Goal: Communication & Community: Ask a question

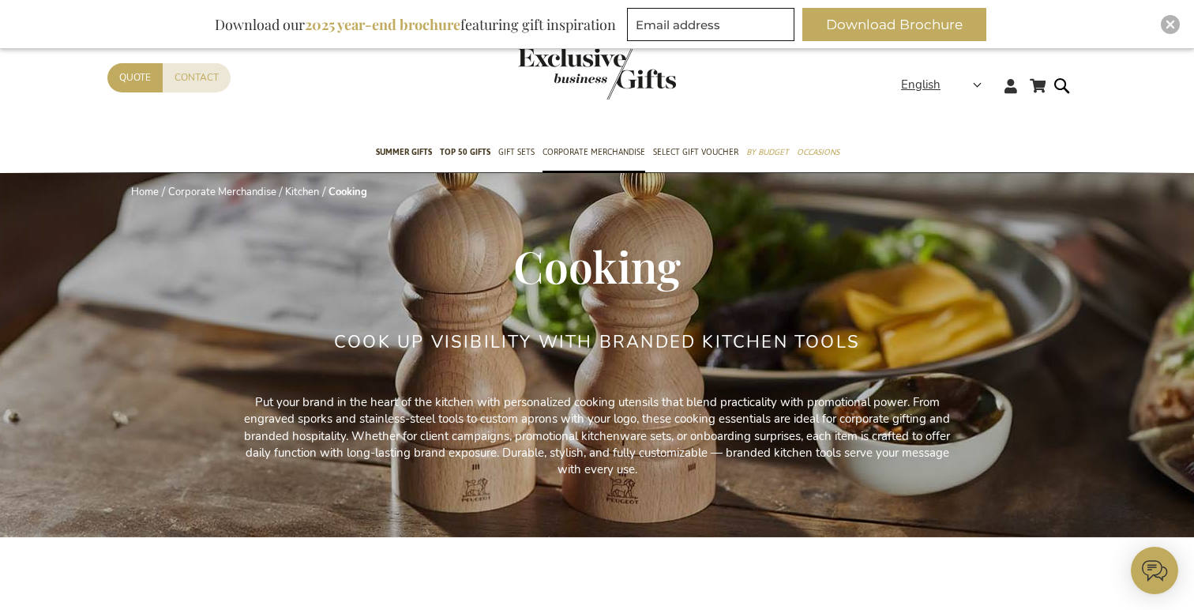
click at [555, 69] on img "store logo" at bounding box center [597, 73] width 158 height 52
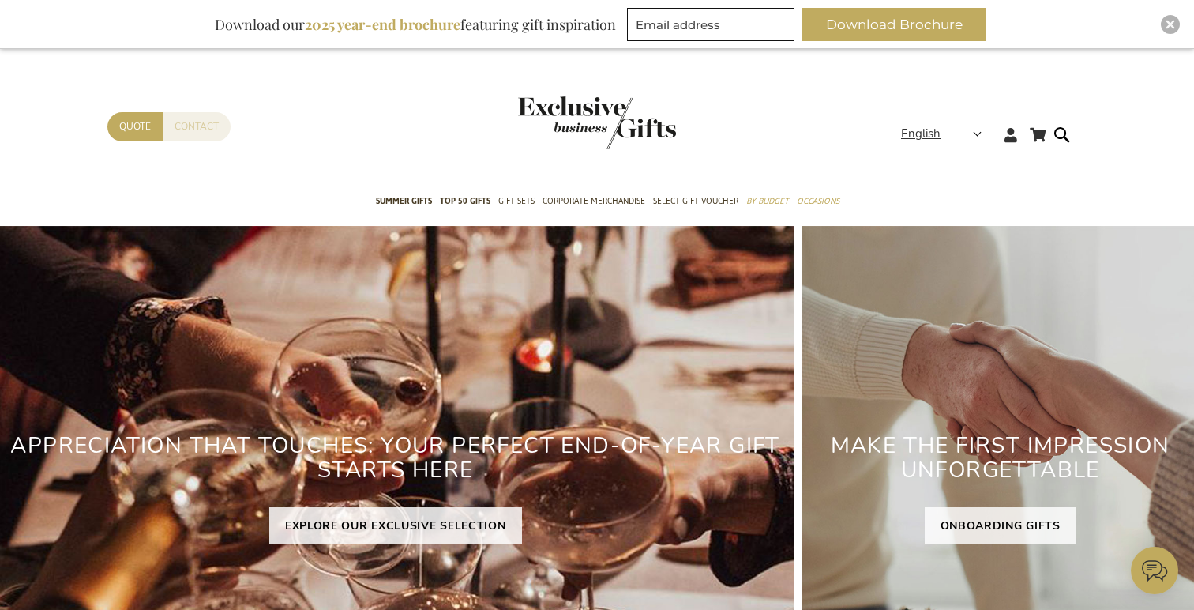
click at [225, 127] on link "Contact" at bounding box center [197, 126] width 68 height 29
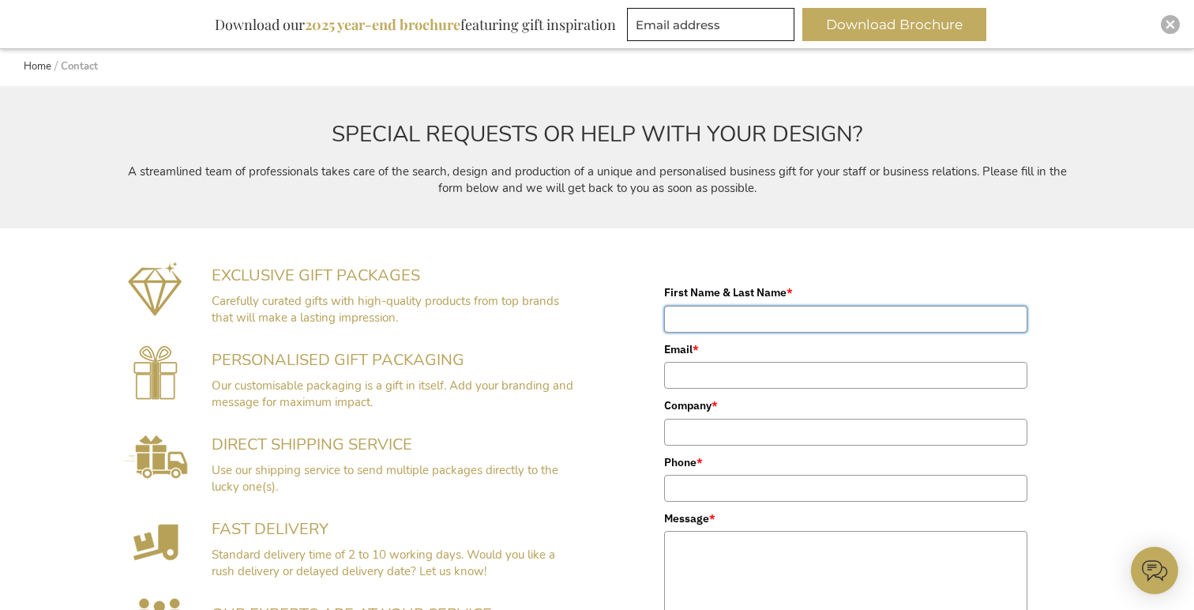
click at [761, 322] on input "First Name & Last Name *" at bounding box center [845, 319] width 363 height 27
type input "Aesha"
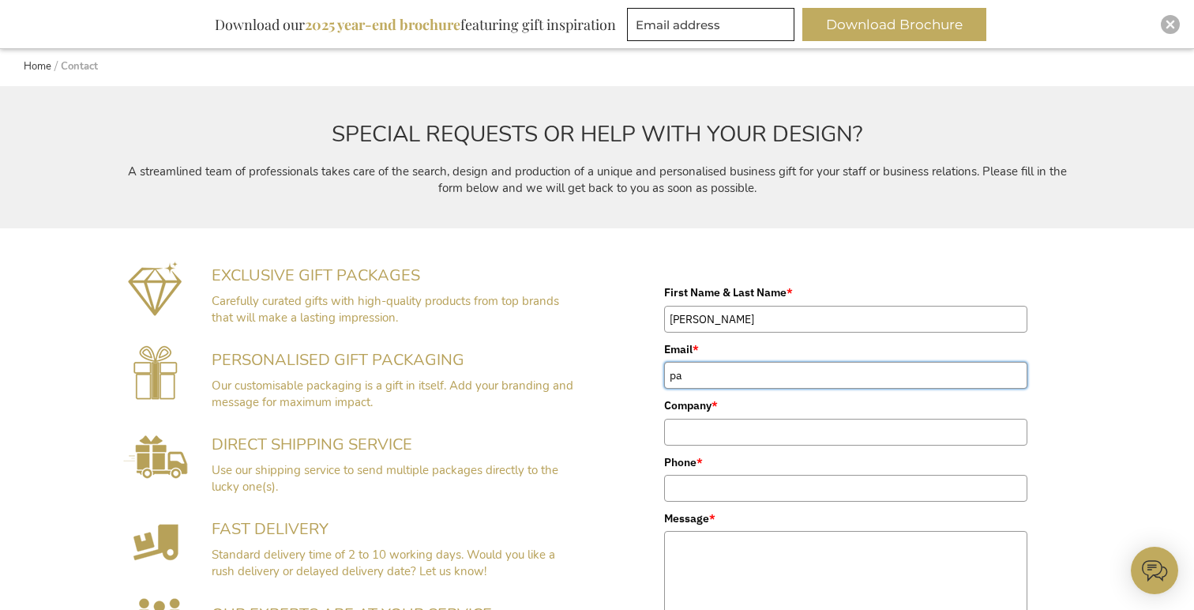
type input "p"
click at [751, 317] on input "Aesha" at bounding box center [845, 319] width 363 height 27
type input "Aesha Patel"
type input "aeshapatel261998@gmail.com"
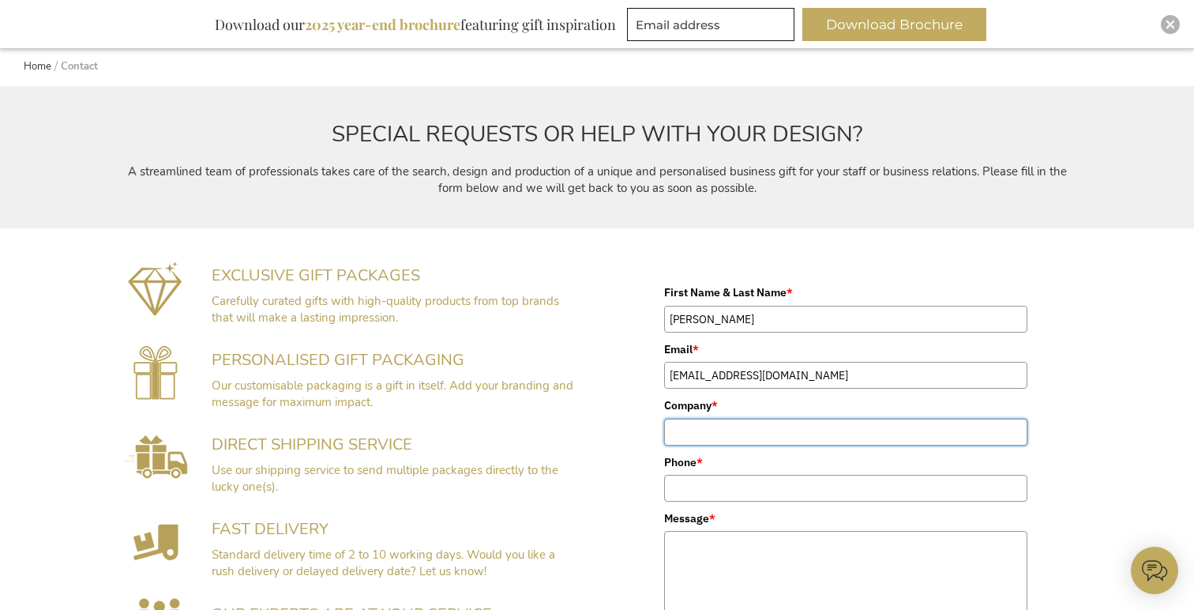
click at [756, 431] on input "Company *" at bounding box center [845, 432] width 363 height 27
type input "Candex"
click at [751, 488] on input "Phone *" at bounding box center [845, 488] width 363 height 27
type input "07512702778"
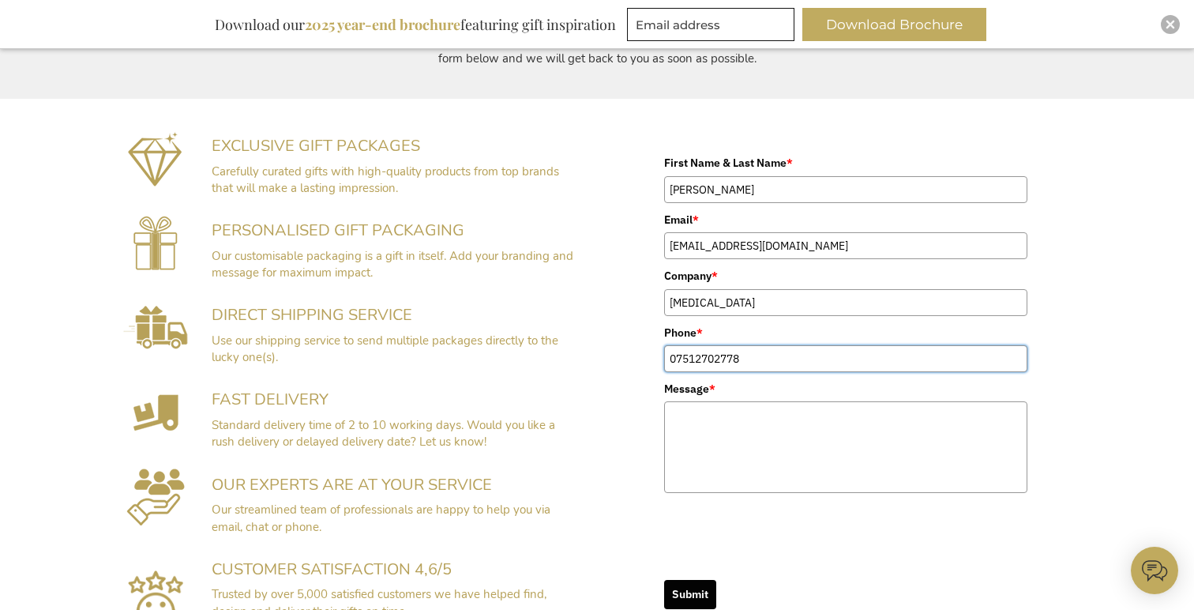
scroll to position [323, 0]
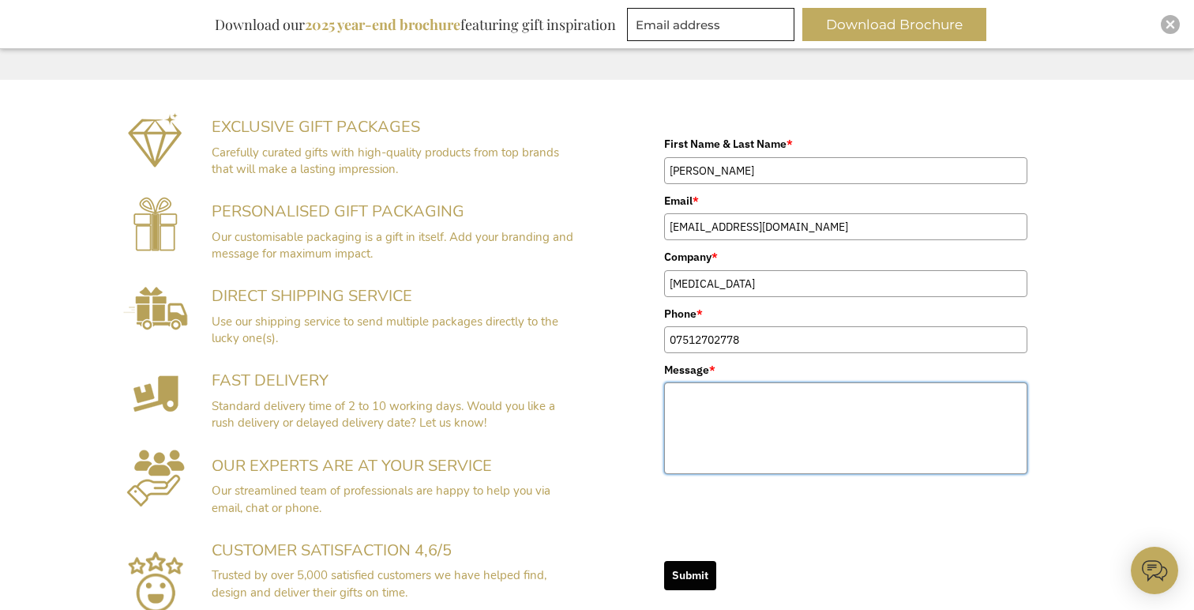
click at [730, 418] on textarea "Message *" at bounding box center [845, 428] width 363 height 92
type textarea "P"
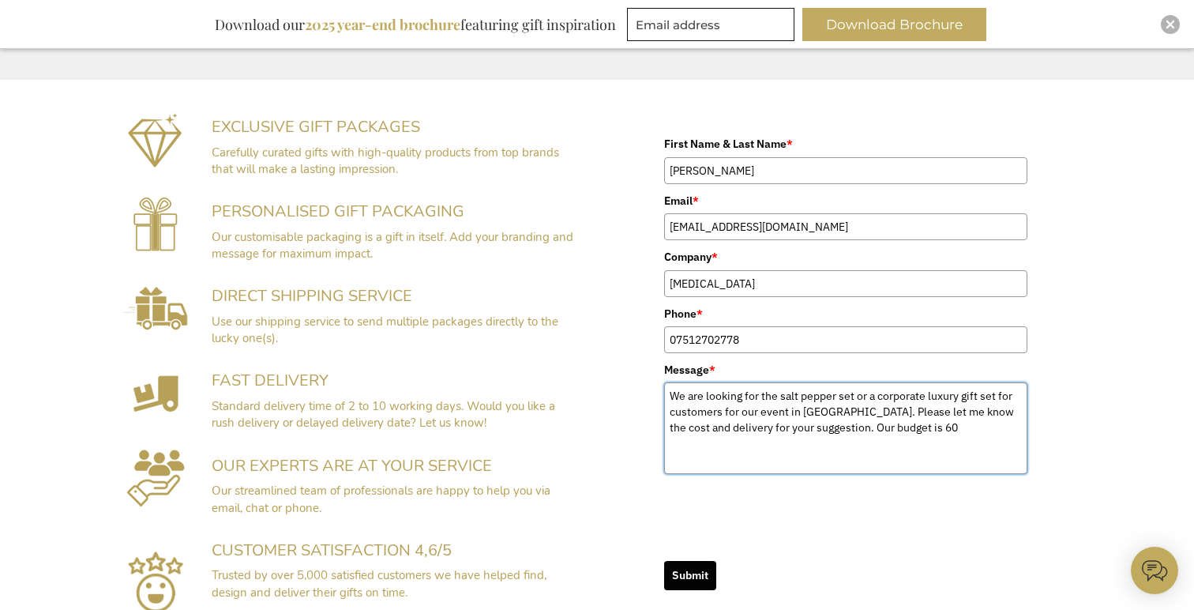
click at [902, 427] on textarea "We are looking for the salt pepper set or a corporate luxury gift set for custo…" at bounding box center [845, 428] width 363 height 92
click at [929, 427] on textarea "We are looking for the salt pepper set or a corporate luxury gift set for custo…" at bounding box center [845, 428] width 363 height 92
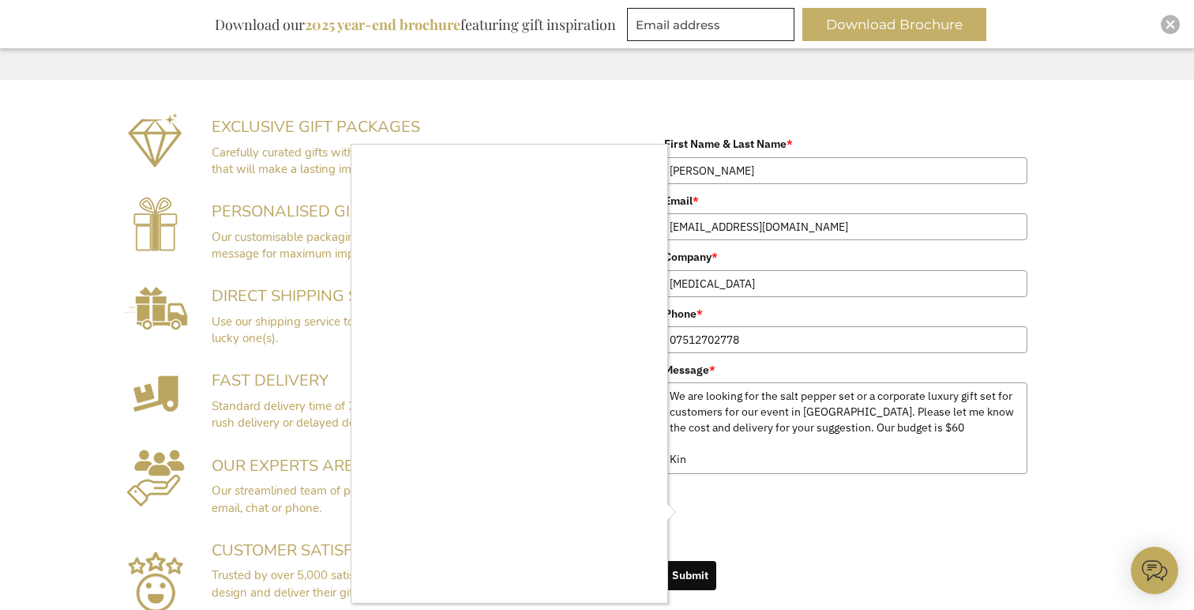
click at [740, 460] on div at bounding box center [597, 305] width 1194 height 610
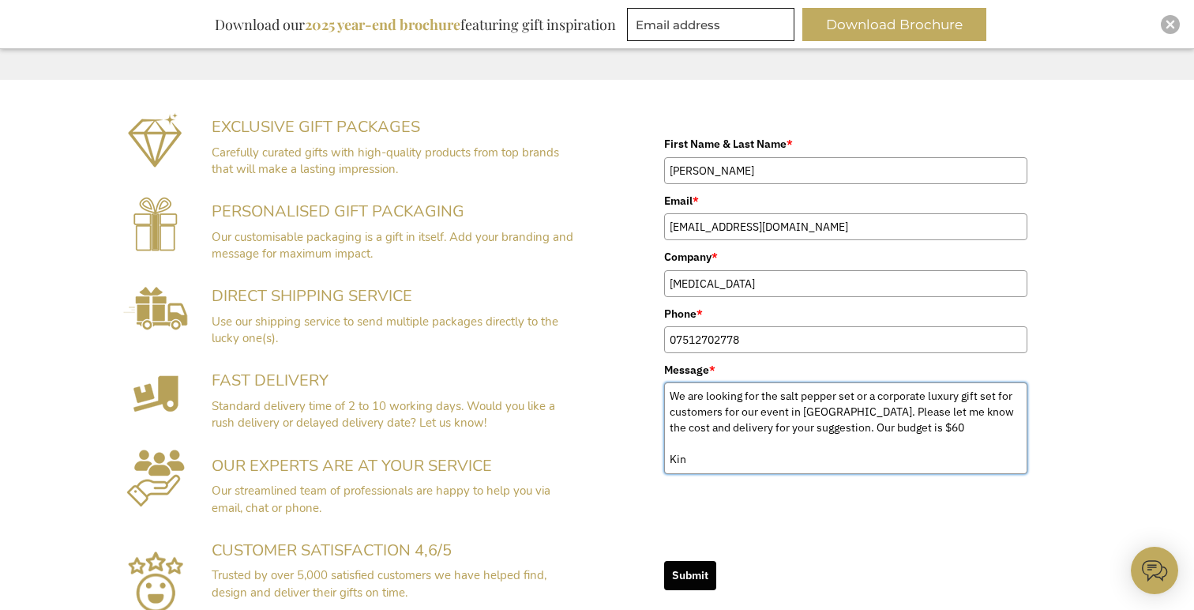
click at [702, 444] on textarea "We are looking for the salt pepper set or a corporate luxury gift set for custo…" at bounding box center [845, 428] width 363 height 92
click at [702, 457] on textarea "We are looking for the salt pepper set or a corporate luxury gift set for custo…" at bounding box center [845, 428] width 363 height 92
type textarea "We are looking for the salt pepper set or a corporate luxury gift set for custo…"
click at [674, 580] on button "Submit" at bounding box center [690, 575] width 52 height 29
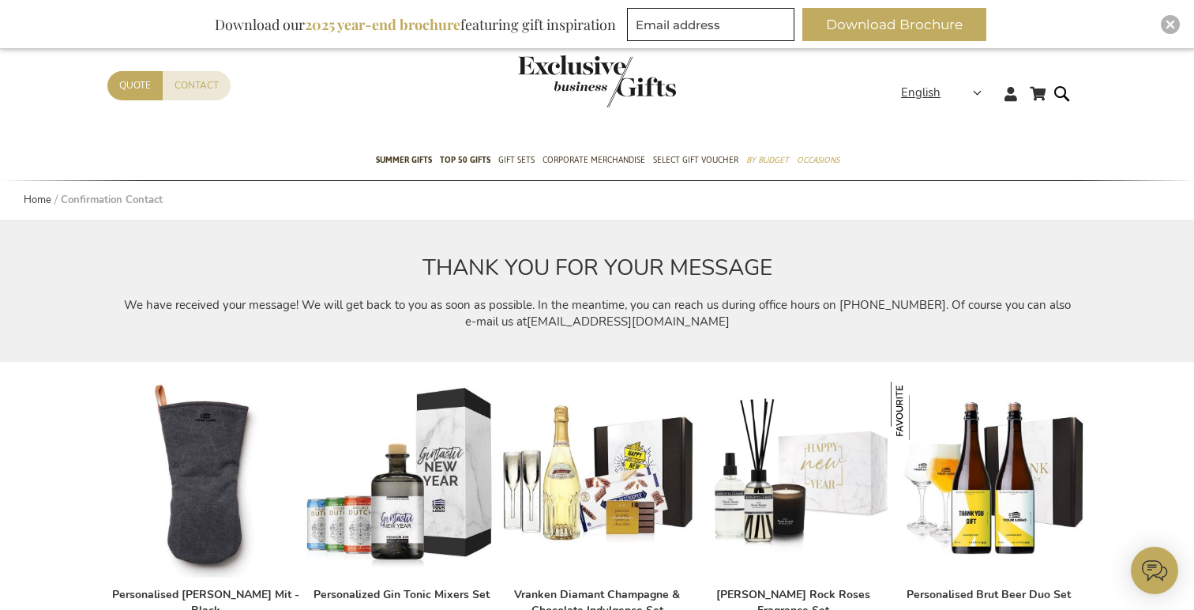
scroll to position [48, 0]
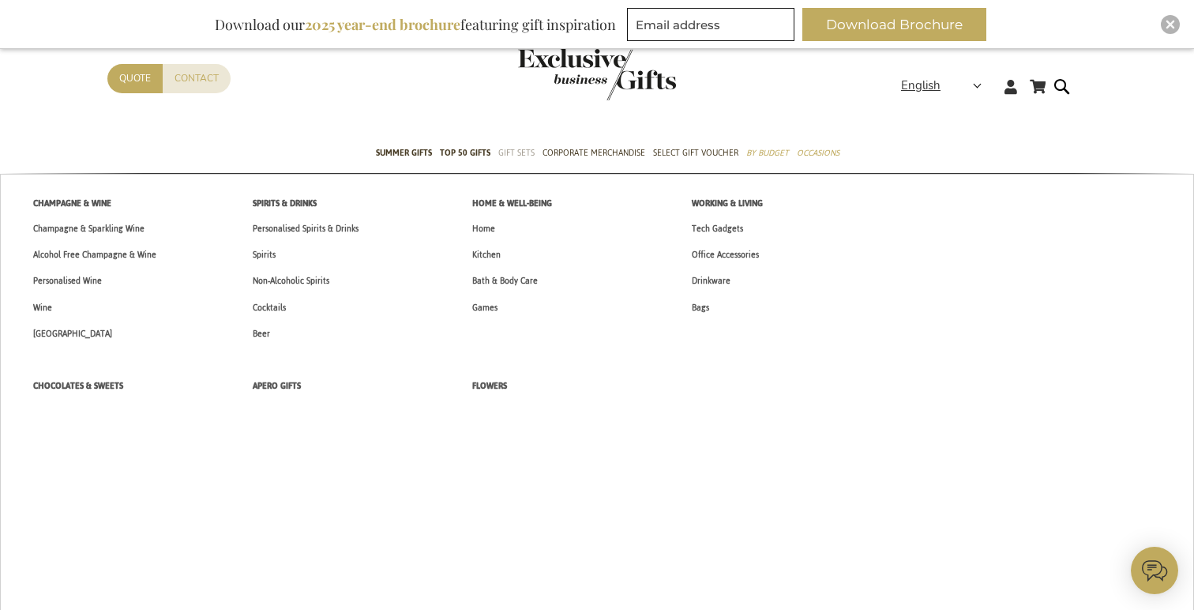
click at [518, 154] on span "Gift Sets" at bounding box center [516, 153] width 36 height 17
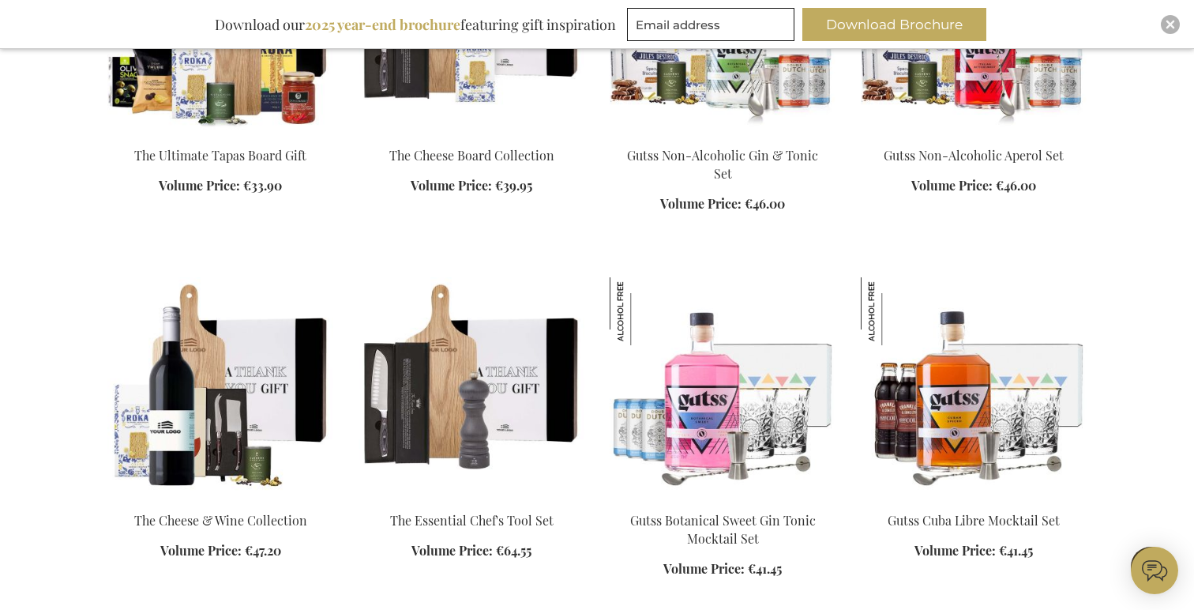
scroll to position [1898, 0]
